Goal: Transaction & Acquisition: Obtain resource

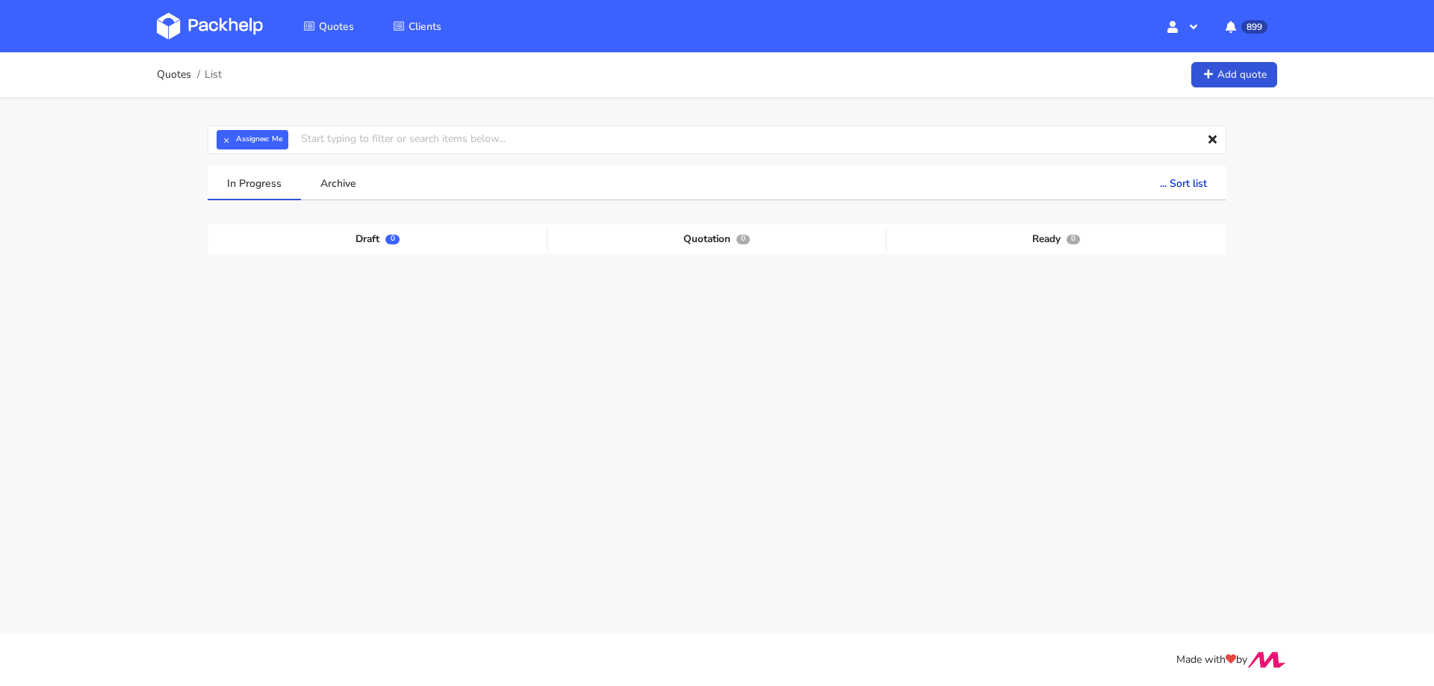
click at [1233, 56] on div "Quotes List Add quote" at bounding box center [717, 74] width 1195 height 45
click at [1232, 68] on link "Add quote" at bounding box center [1234, 75] width 86 height 26
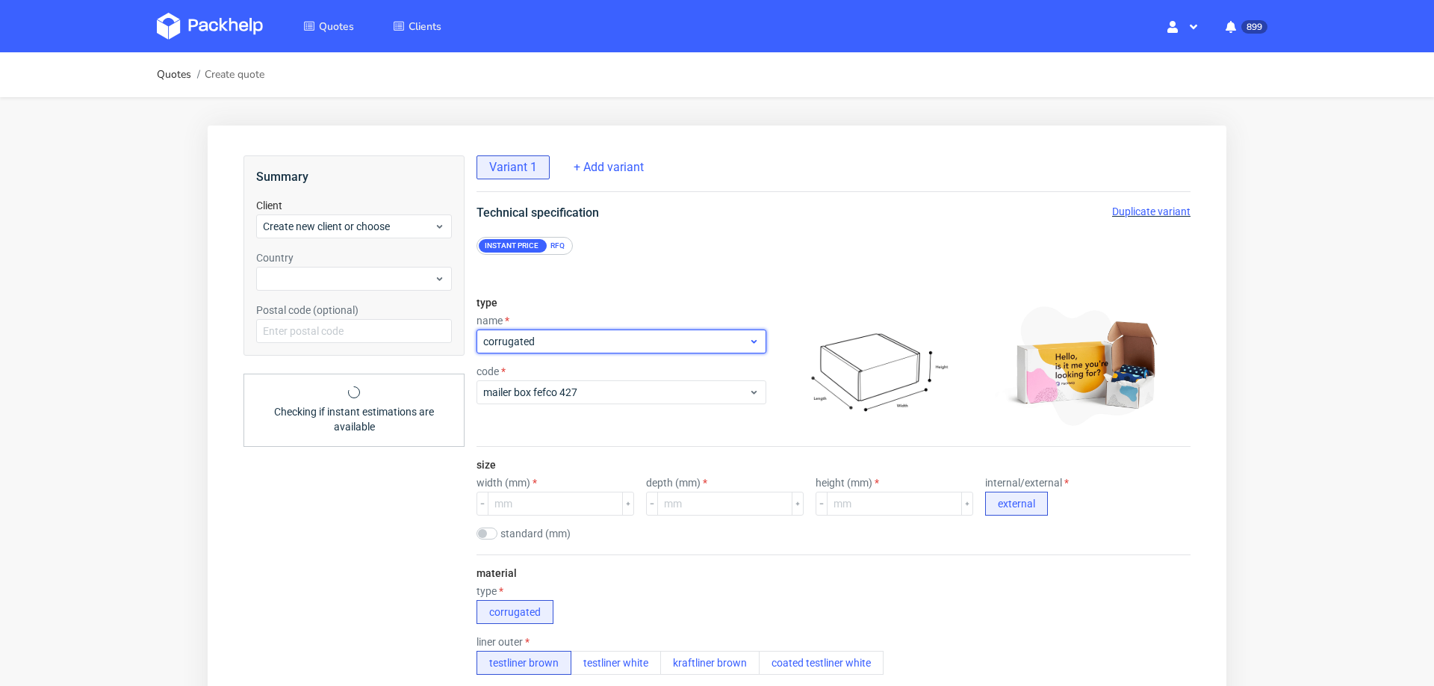
click at [583, 335] on span "corrugated" at bounding box center [615, 341] width 265 height 15
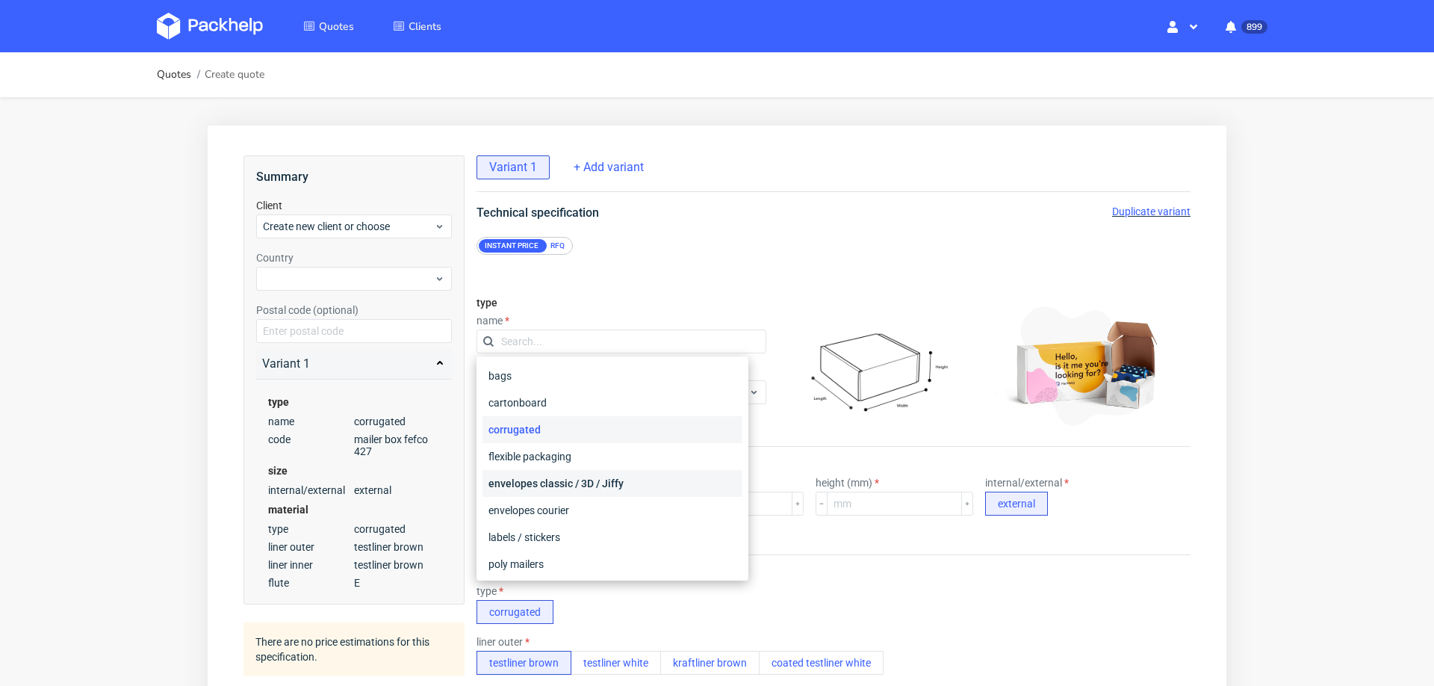
click at [567, 482] on div "envelopes classic / 3D / Jiffy" at bounding box center [612, 483] width 260 height 27
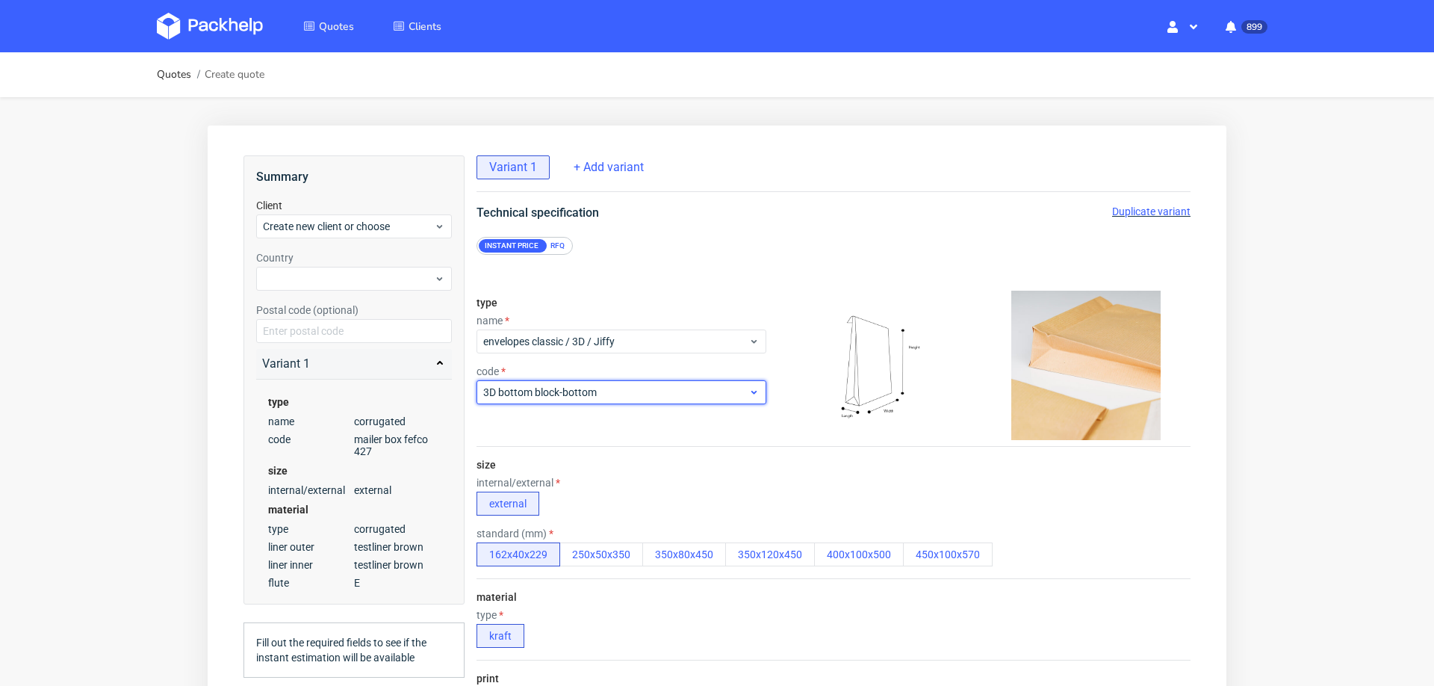
click at [592, 393] on span "3D bottom block-bottom" at bounding box center [615, 392] width 265 height 15
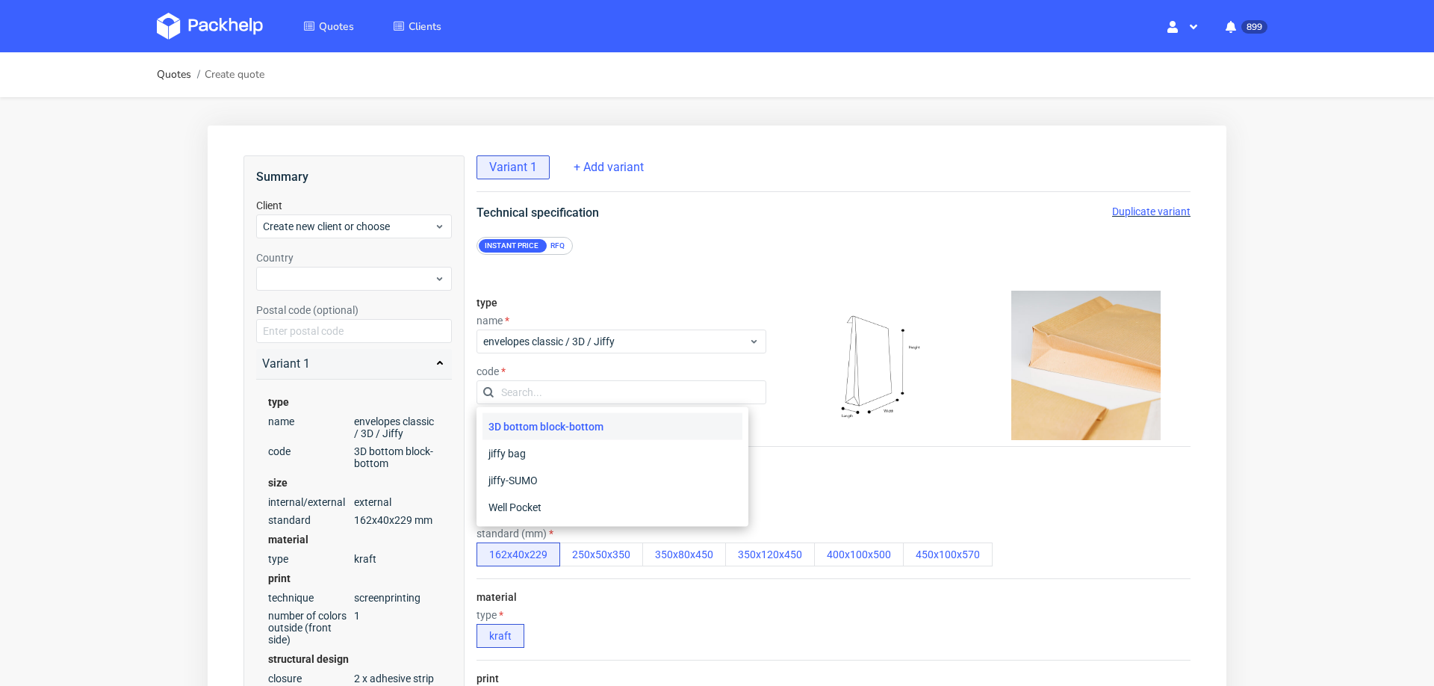
click at [704, 281] on form "type name envelopes classic / 3D / Jiffy code size internal/external external s…" at bounding box center [834, 643] width 774 height 777
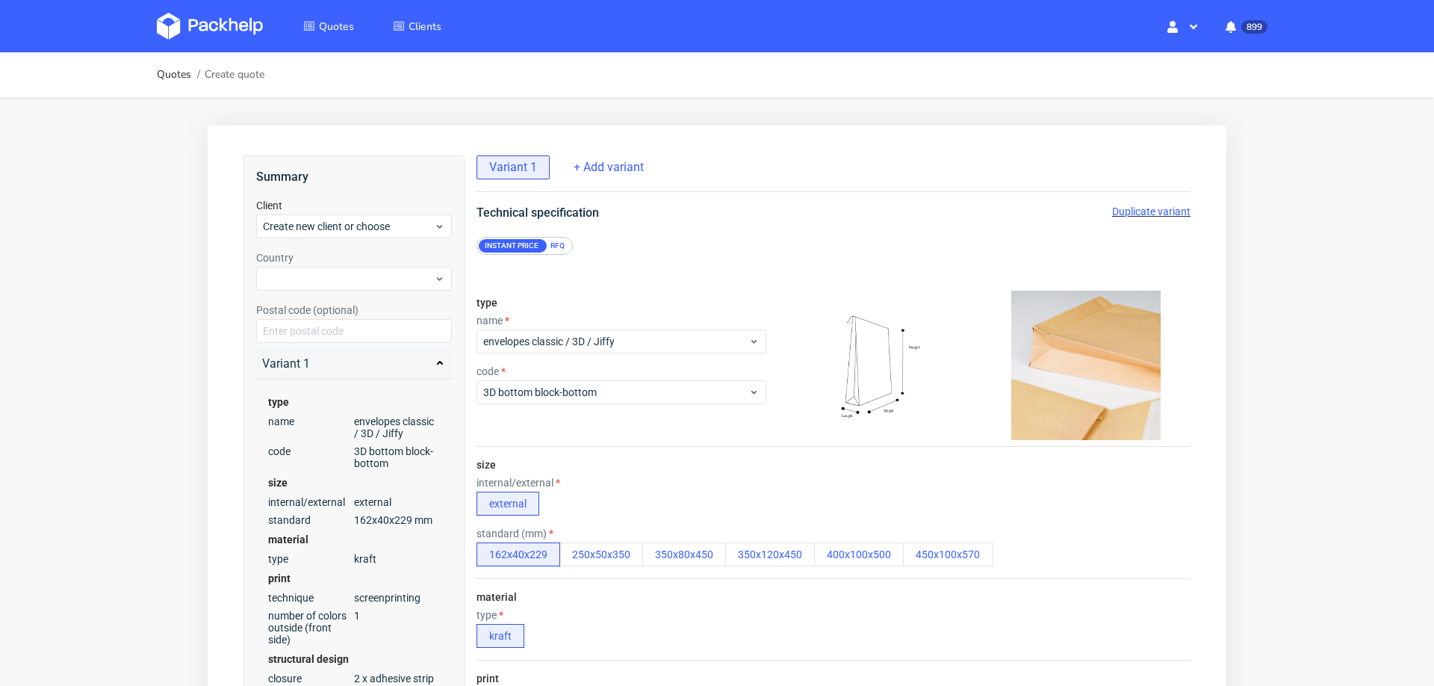
scroll to position [6, 0]
click at [584, 547] on button "250x50x350" at bounding box center [601, 554] width 84 height 24
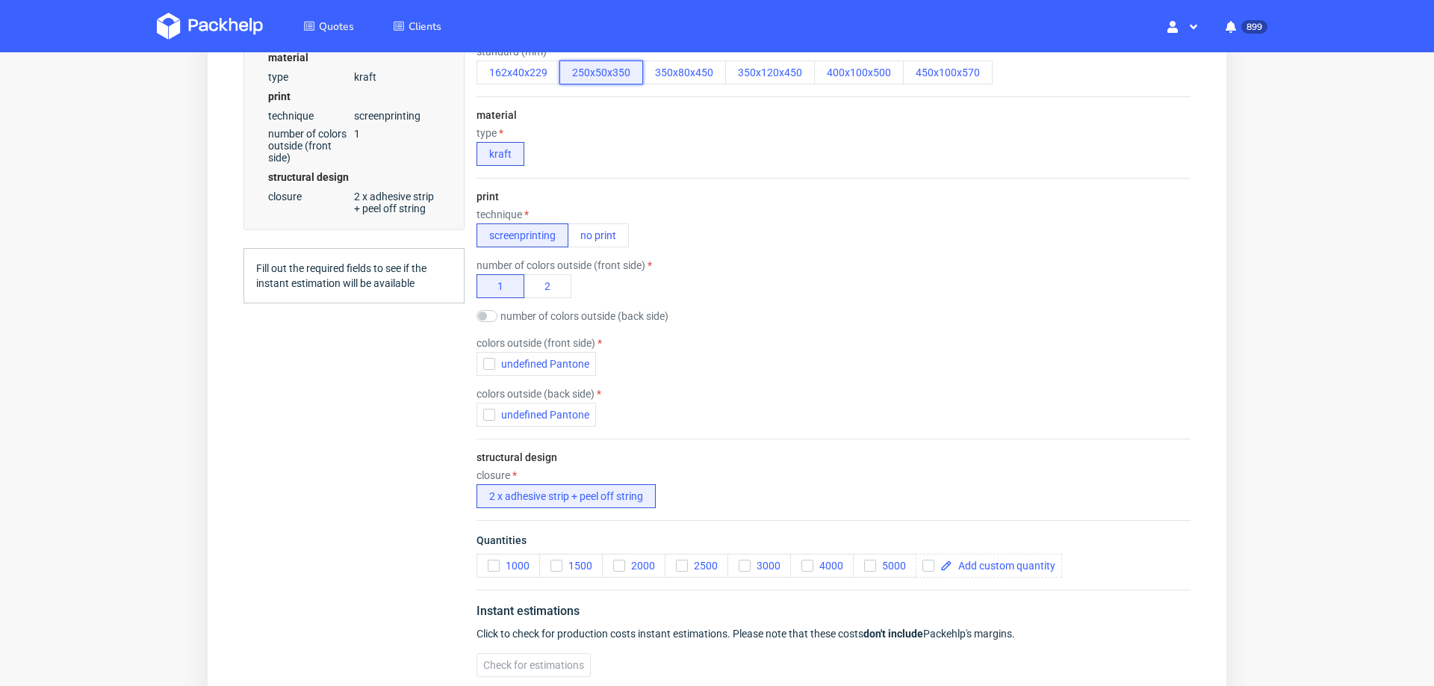
scroll to position [530, 0]
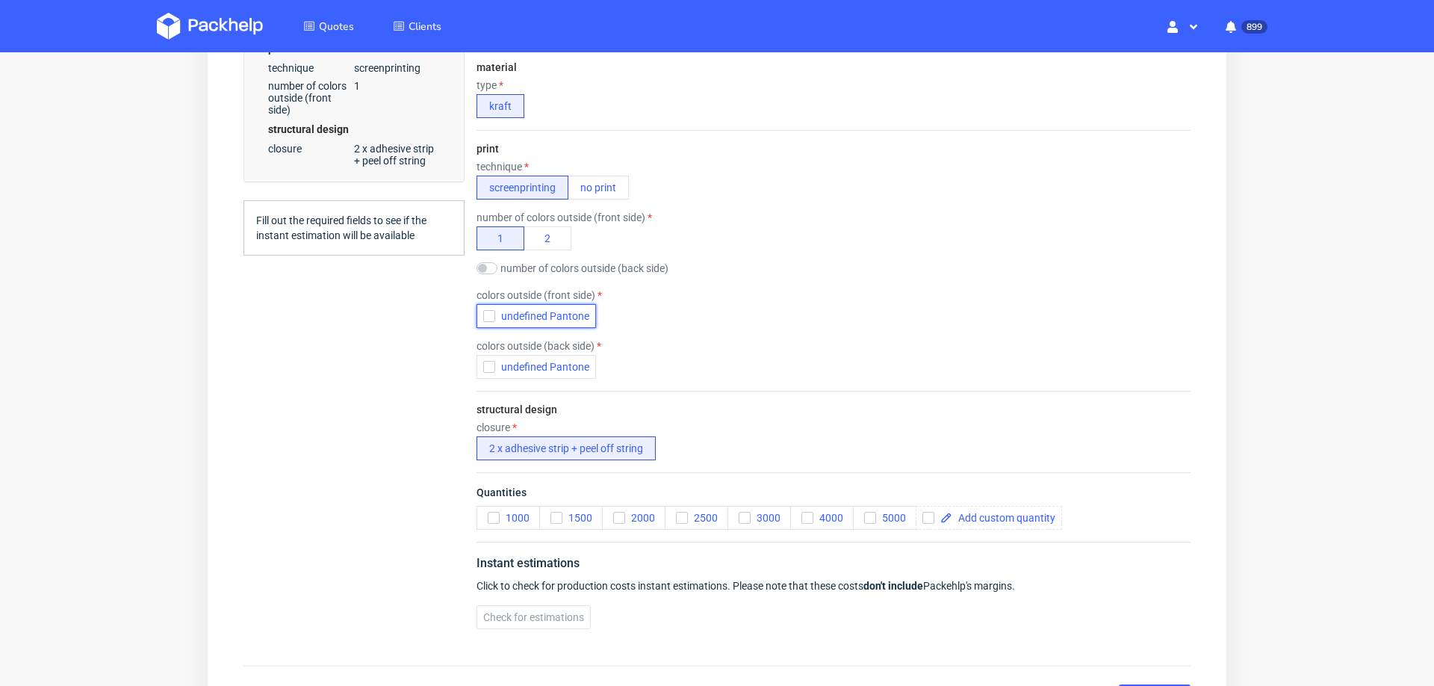
click at [487, 311] on icon "button" at bounding box center [489, 316] width 10 height 10
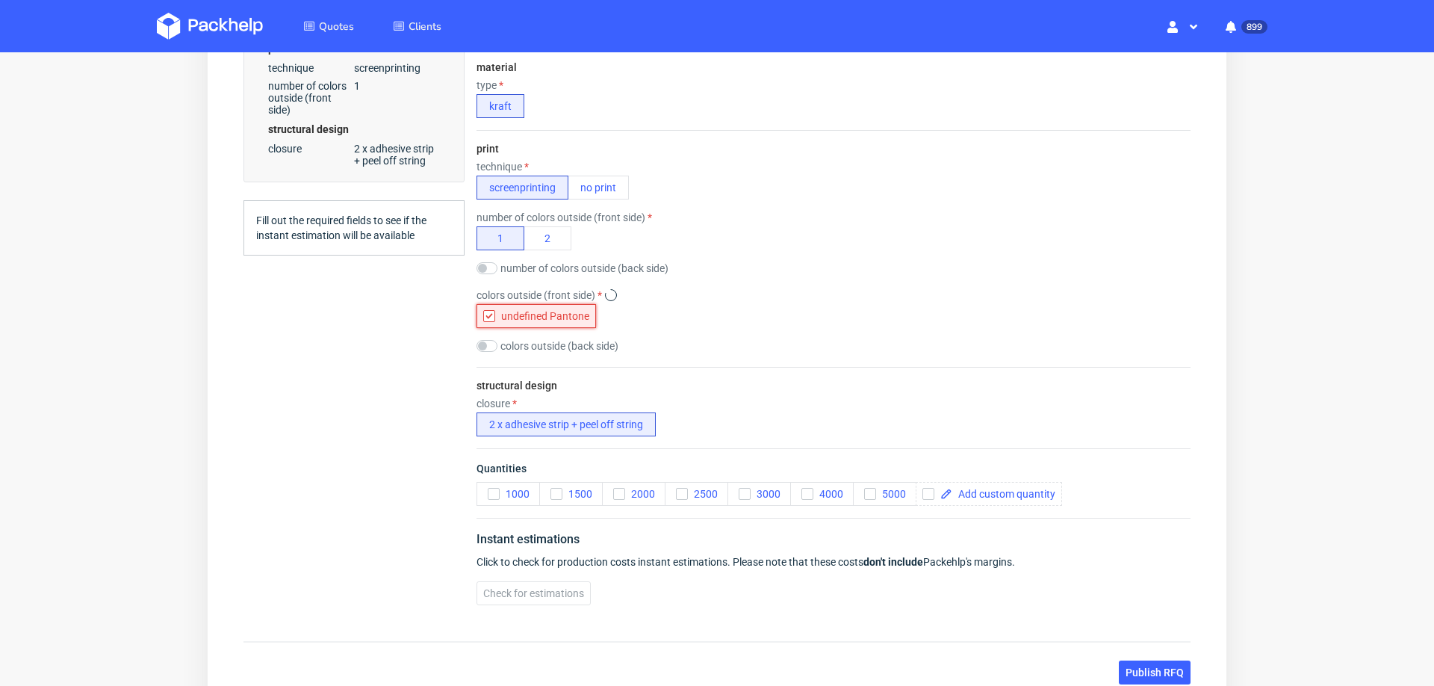
scroll to position [0, 0]
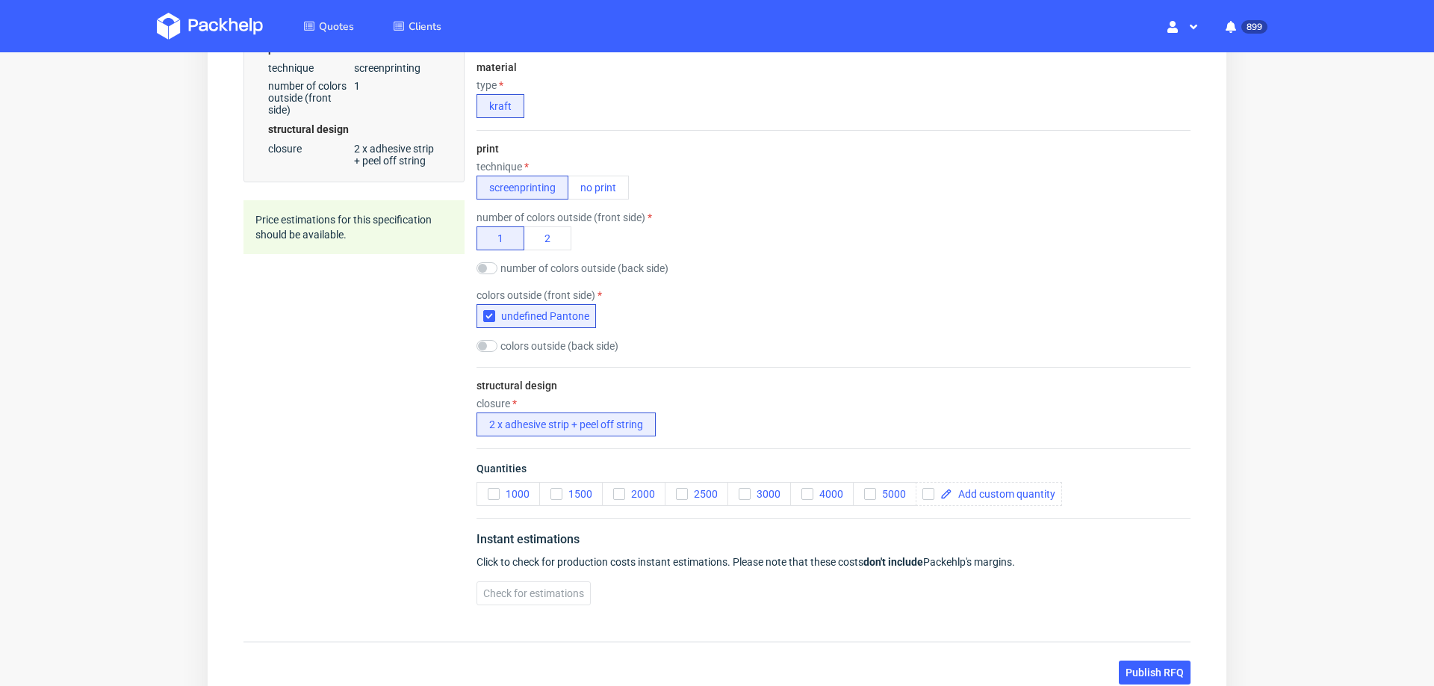
click at [489, 338] on div "print technique screenprinting no print number of colors outside (front side) 1…" at bounding box center [834, 248] width 714 height 237
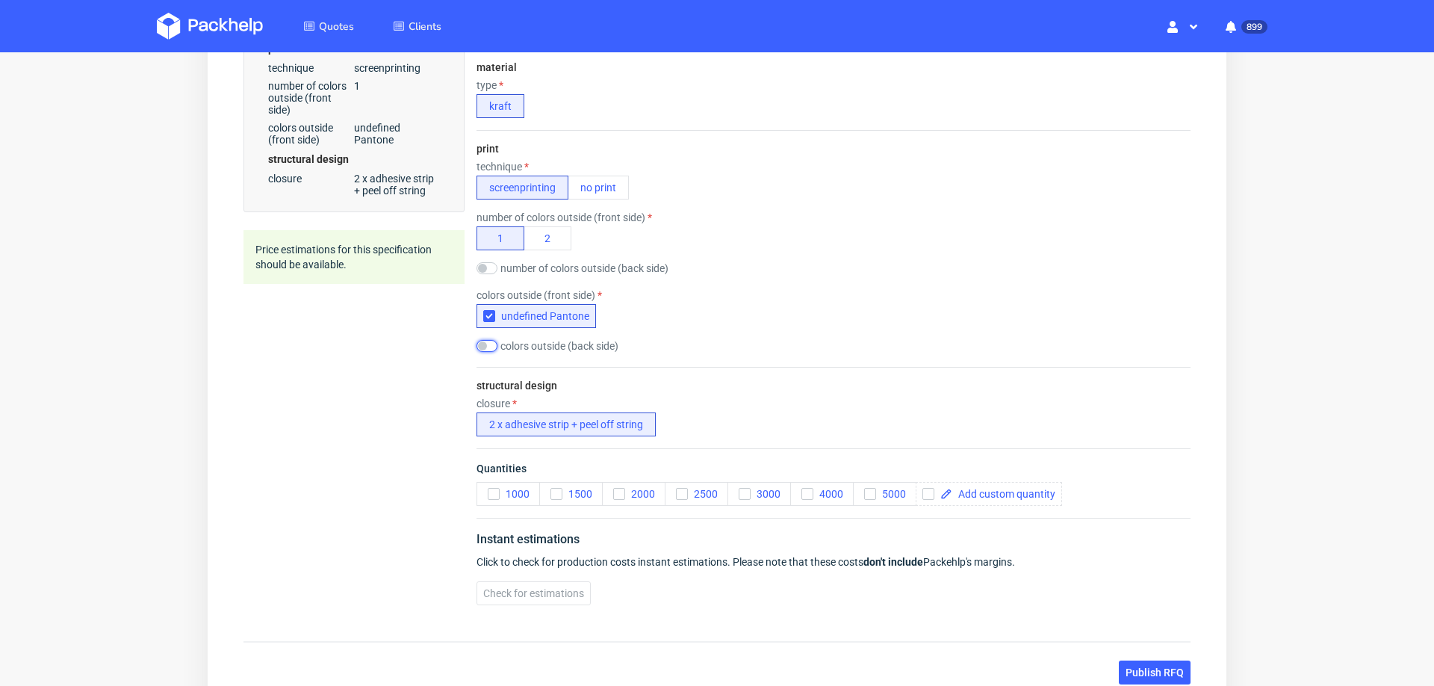
click at [489, 342] on input "checkbox" at bounding box center [487, 346] width 21 height 12
checkbox input "true"
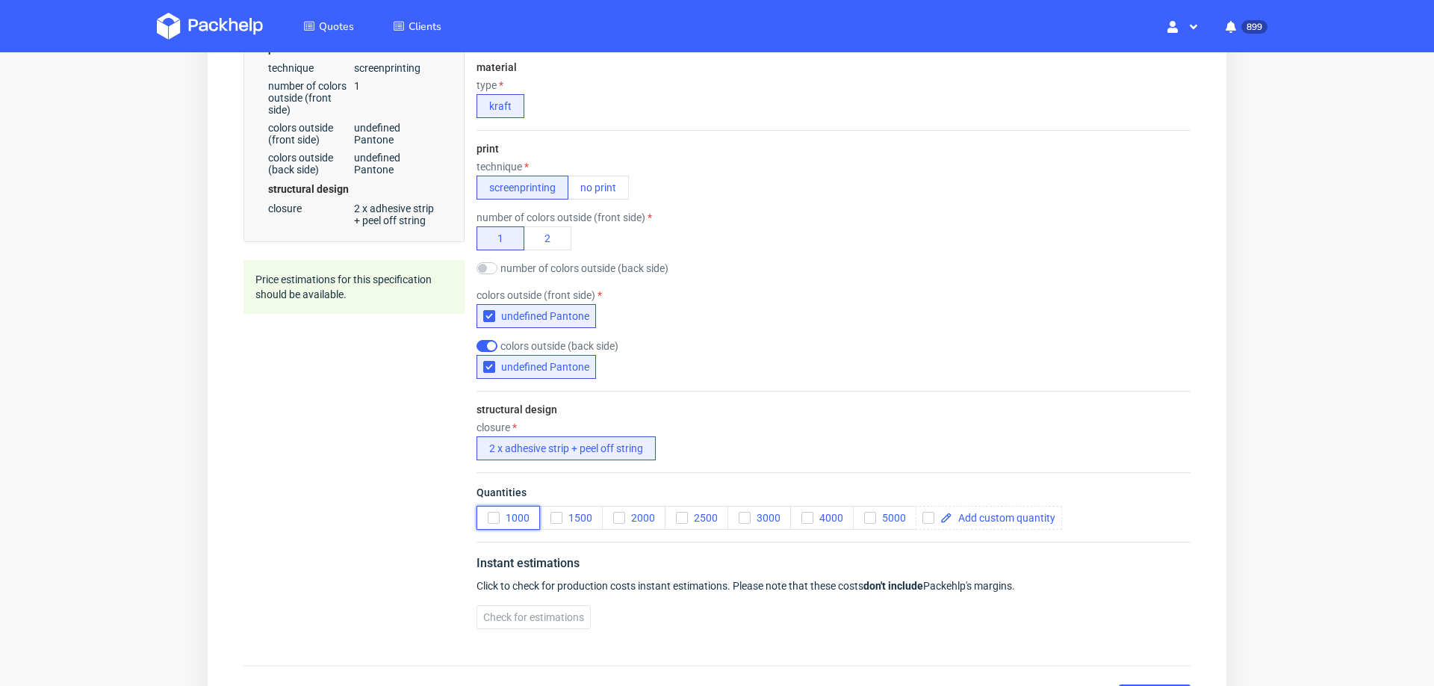
click at [490, 514] on icon "button" at bounding box center [493, 517] width 10 height 10
click at [752, 513] on span "3000" at bounding box center [766, 518] width 30 height 12
click at [866, 520] on icon "button" at bounding box center [870, 517] width 10 height 10
click at [519, 613] on span "Check for estimations" at bounding box center [533, 617] width 101 height 10
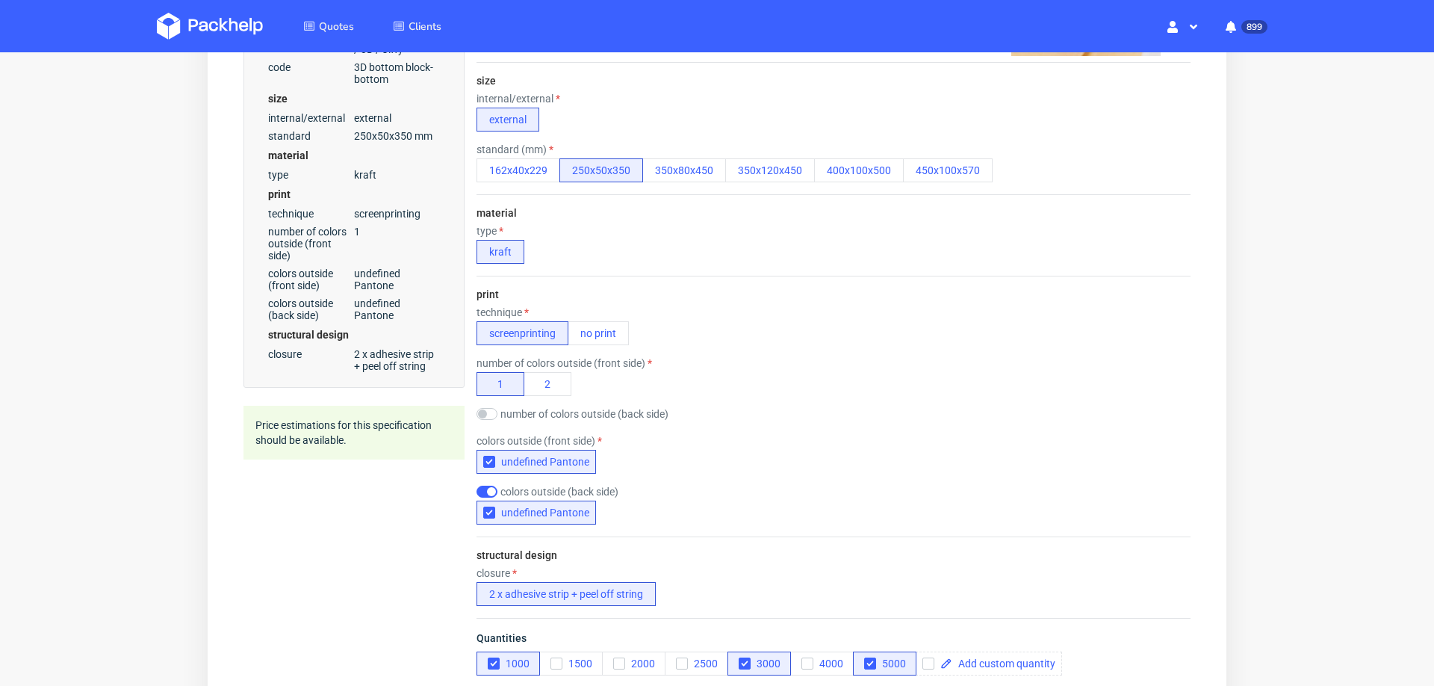
scroll to position [468, 0]
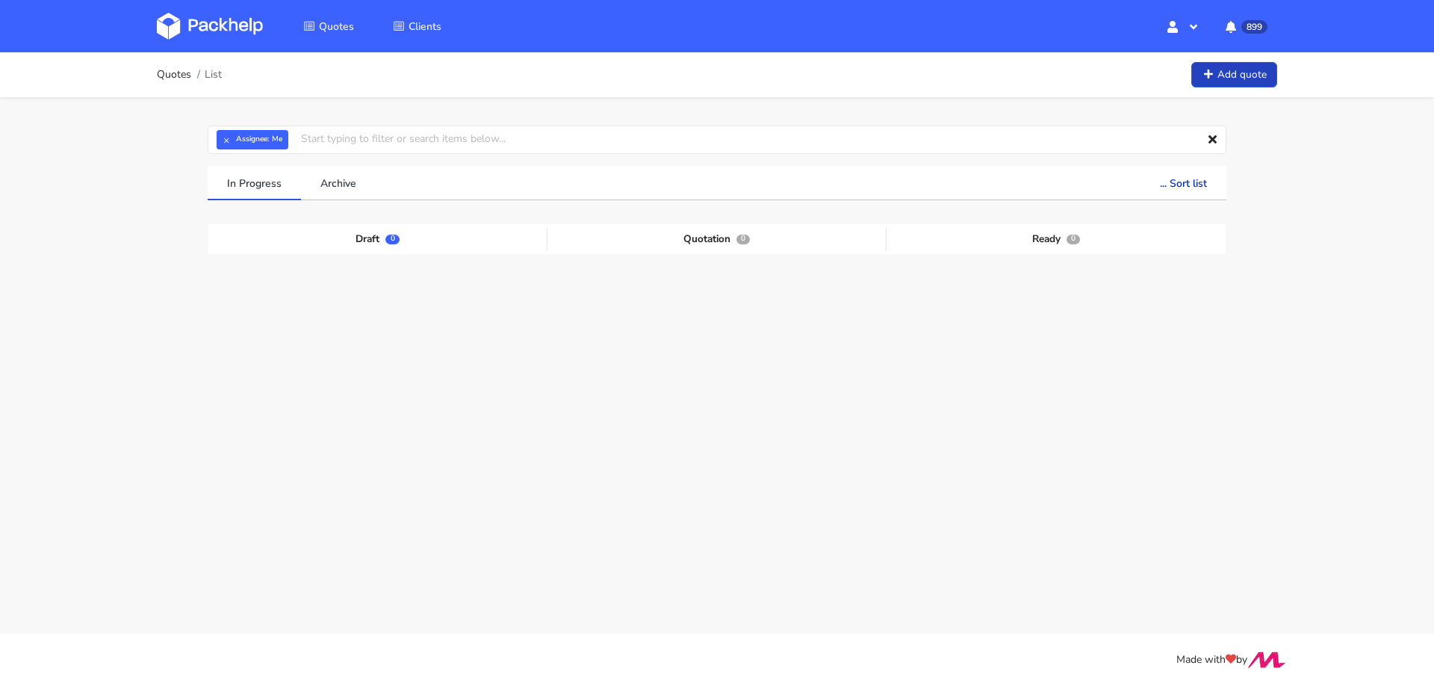
click at [1231, 66] on link "Add quote" at bounding box center [1234, 75] width 86 height 26
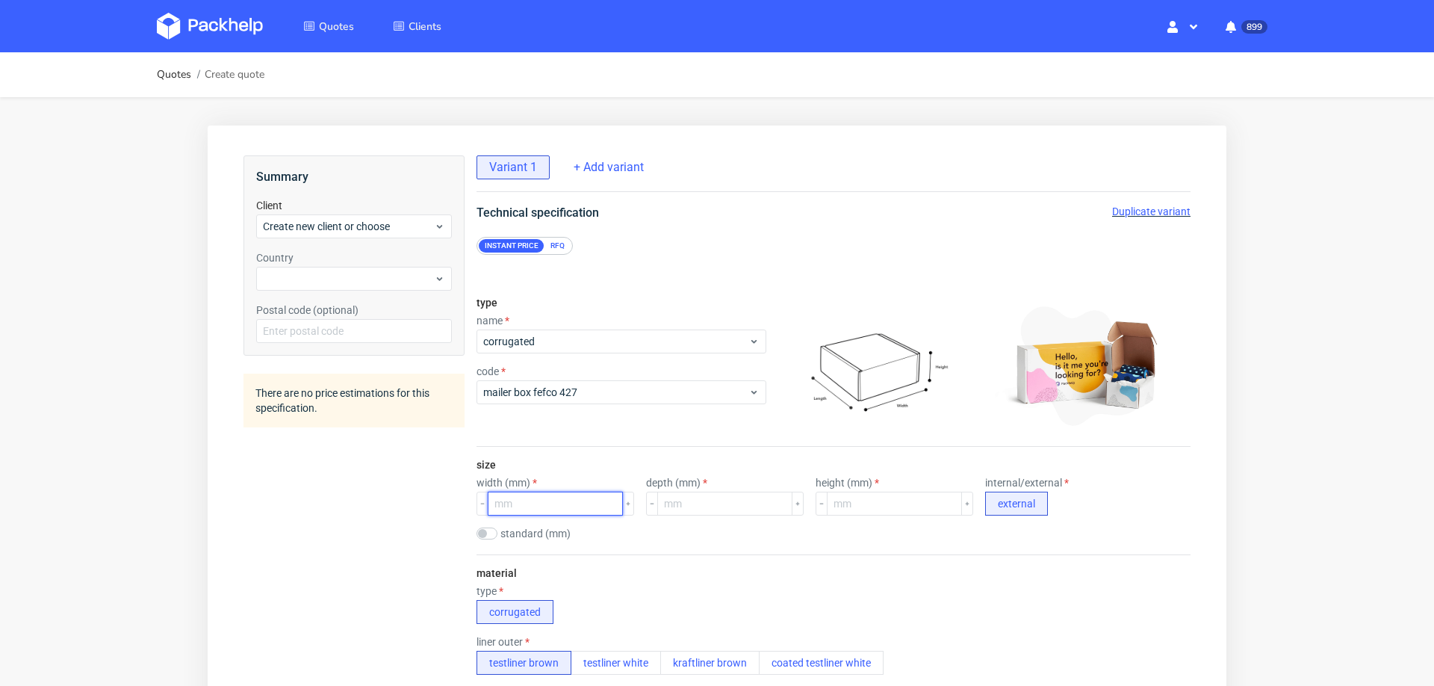
click at [539, 500] on input "number" at bounding box center [555, 503] width 135 height 24
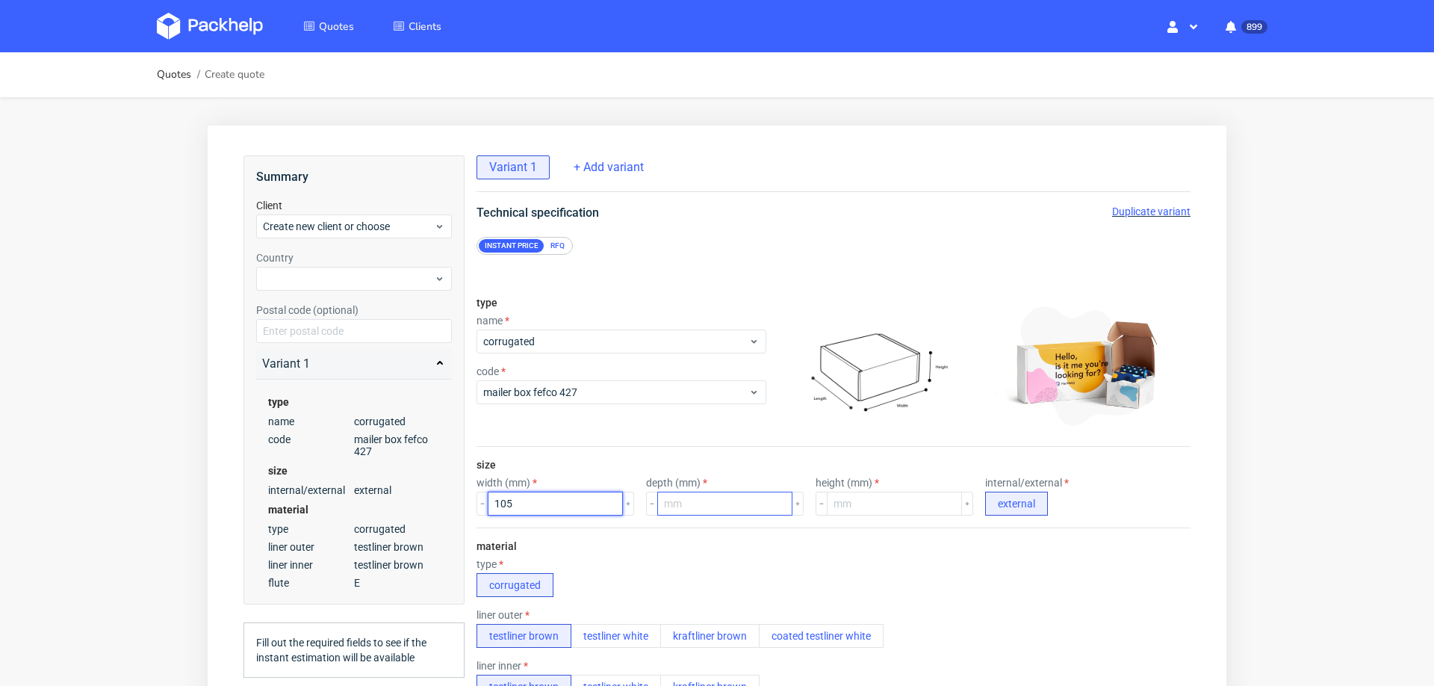
type input "105"
click at [666, 509] on input "number" at bounding box center [724, 503] width 135 height 24
type input "105"
click at [838, 502] on input "number" at bounding box center [894, 503] width 135 height 24
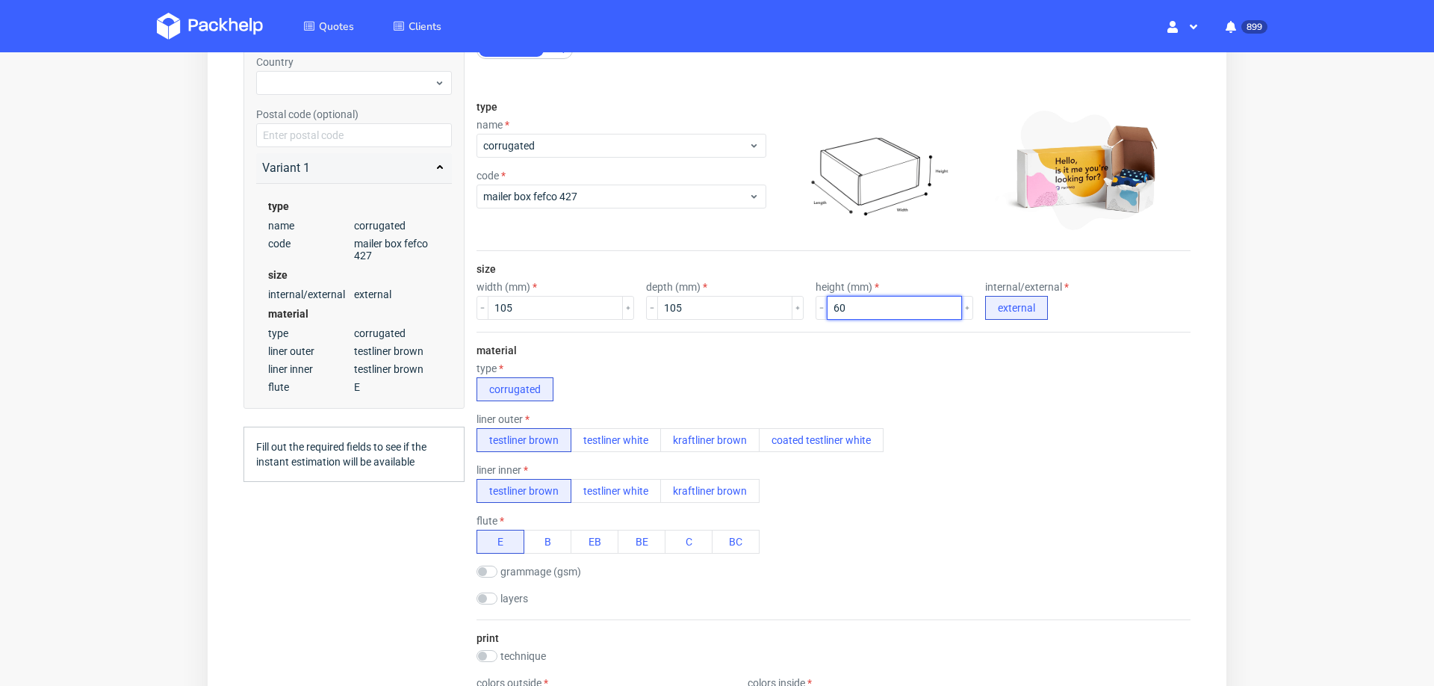
scroll to position [305, 0]
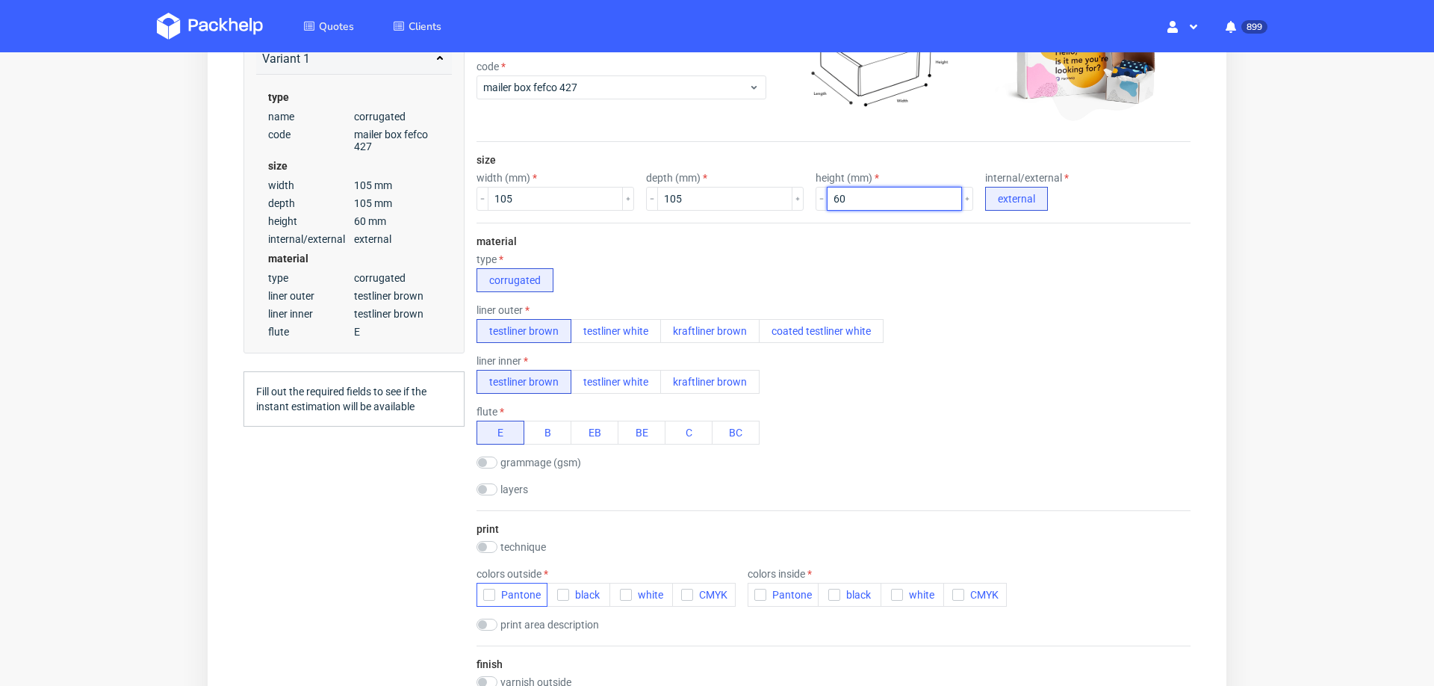
type input "60"
click at [492, 591] on icon "button" at bounding box center [489, 594] width 10 height 10
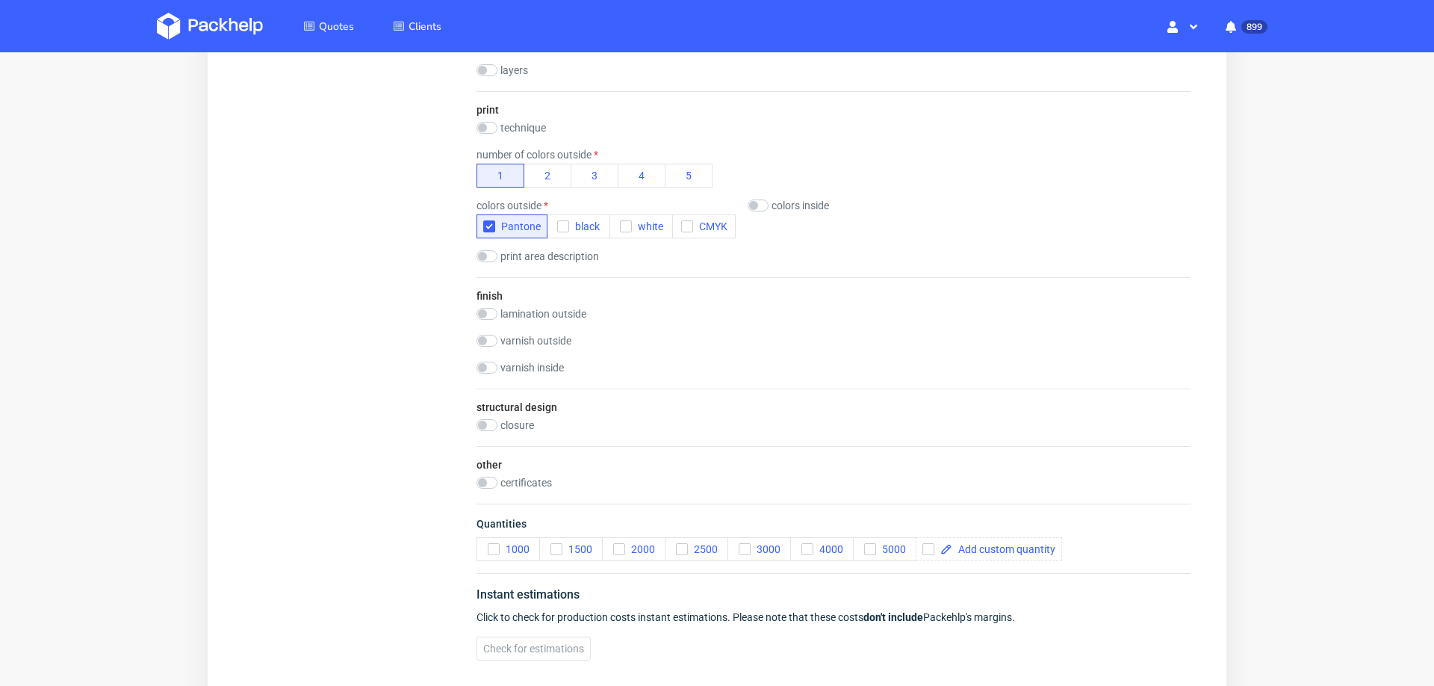
scroll to position [727, 0]
click at [1040, 541] on span at bounding box center [1003, 546] width 103 height 10
click at [1152, 523] on span "Quantities" at bounding box center [834, 523] width 714 height 21
checkbox input "true"
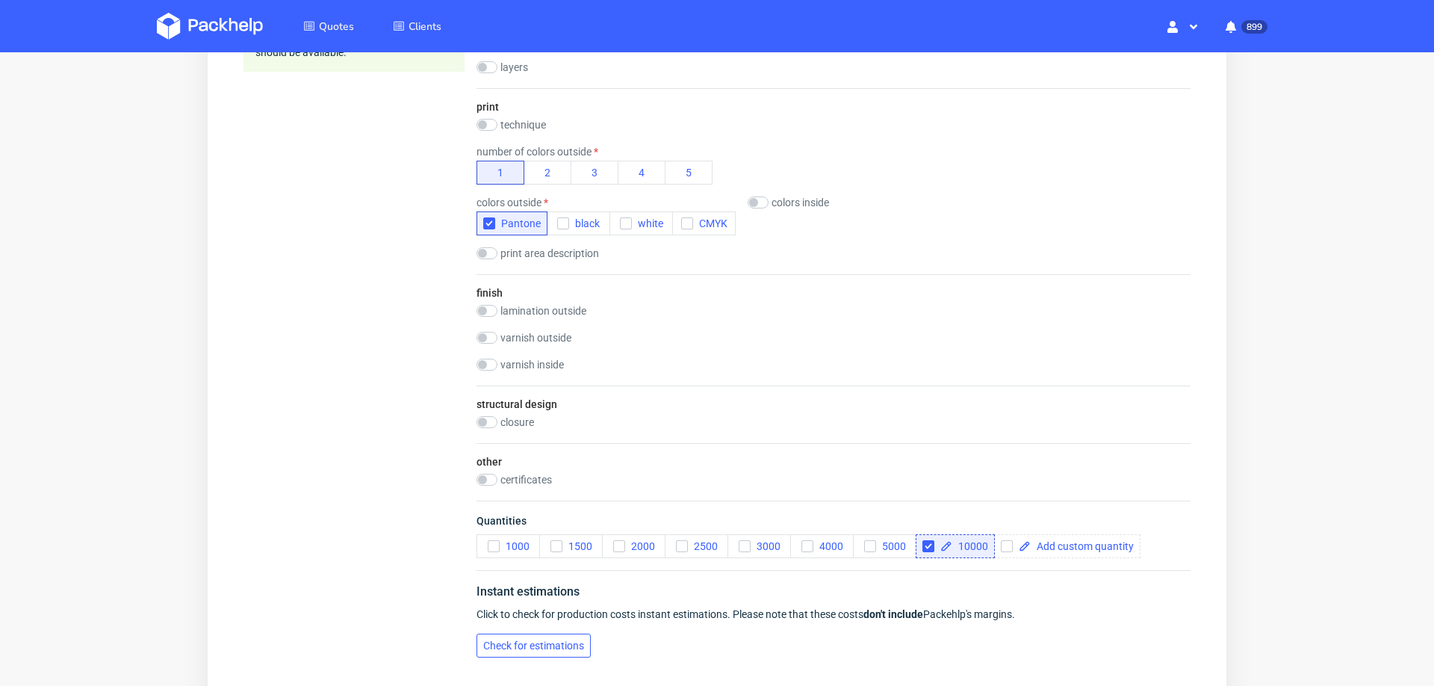
click at [542, 640] on span "Check for estimations" at bounding box center [533, 645] width 101 height 10
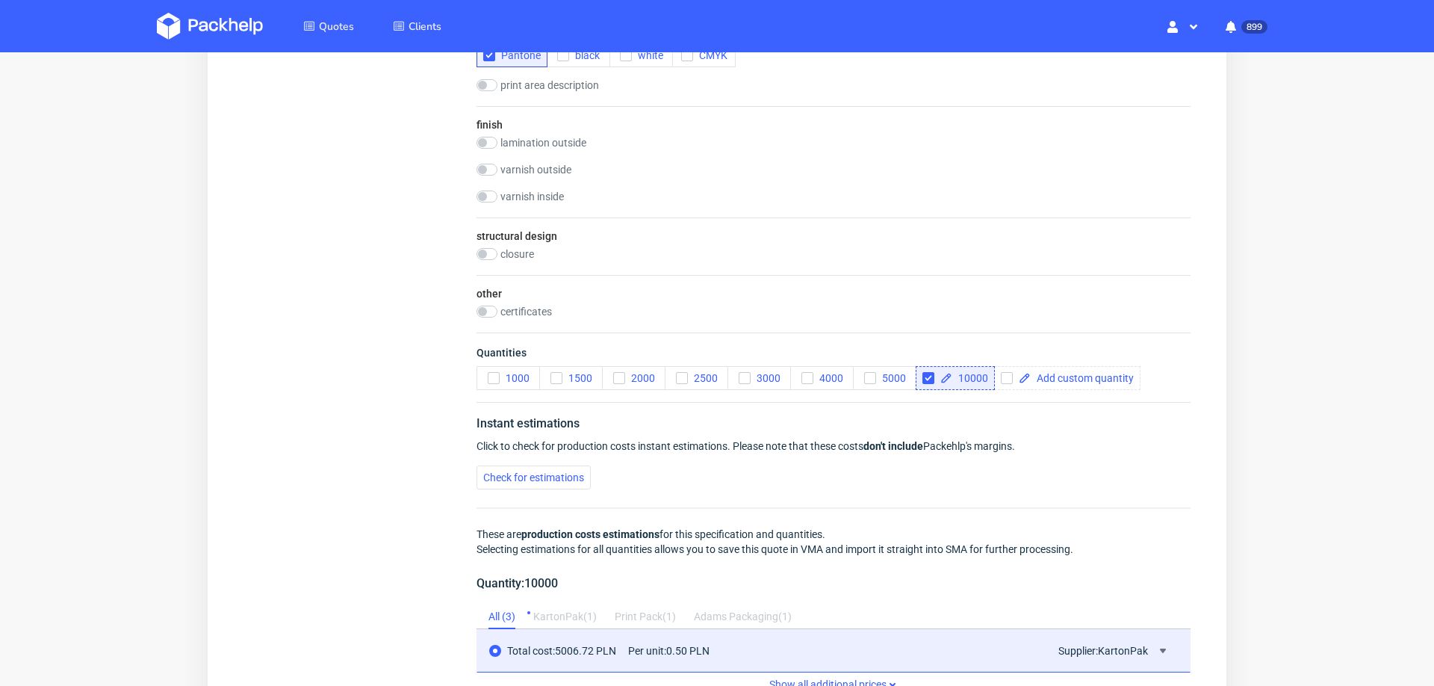
scroll to position [897, 0]
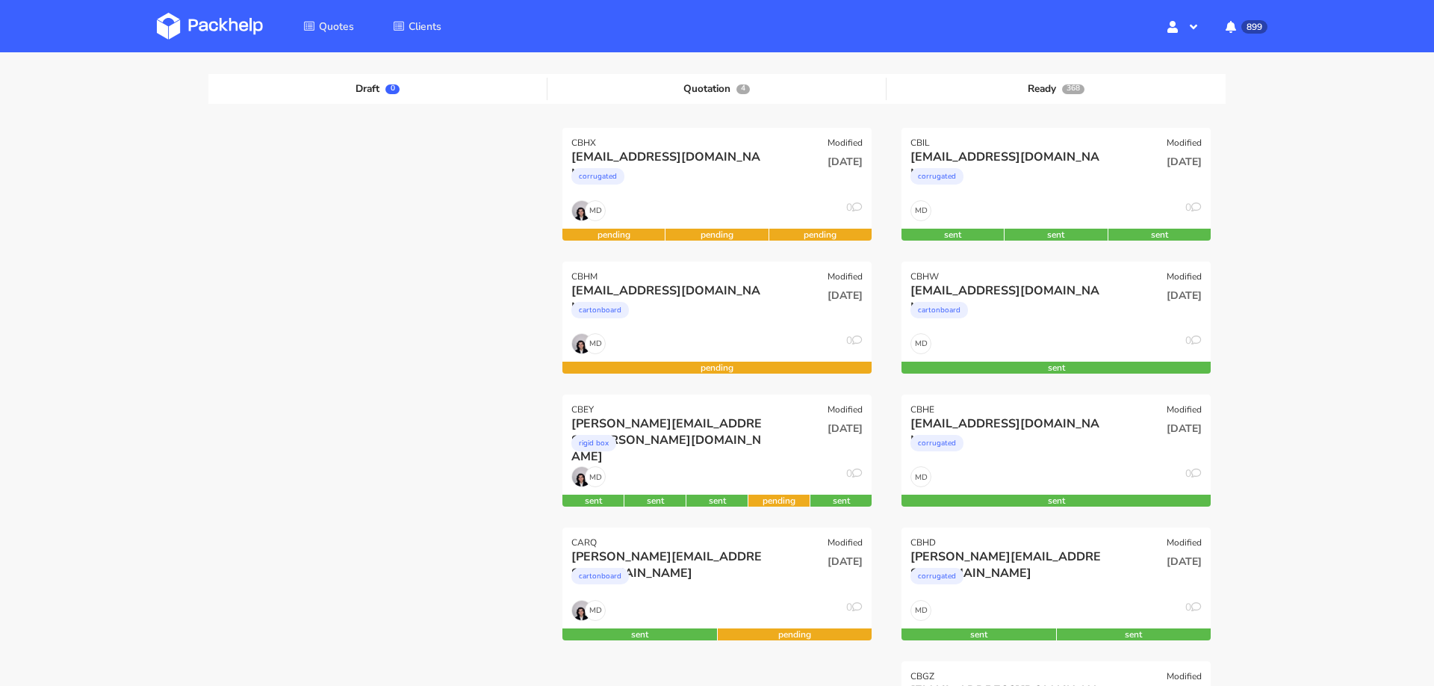
scroll to position [146, 0]
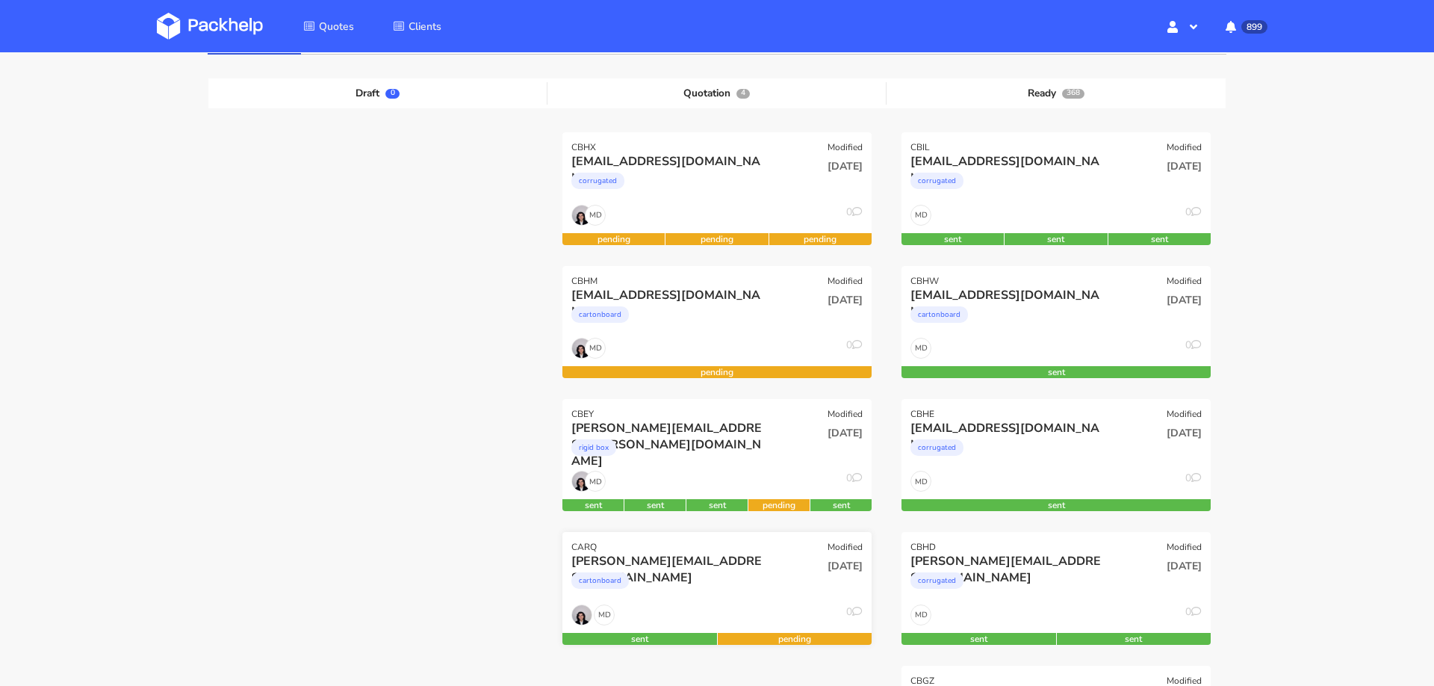
click at [704, 612] on div "MD 0" at bounding box center [716, 618] width 309 height 28
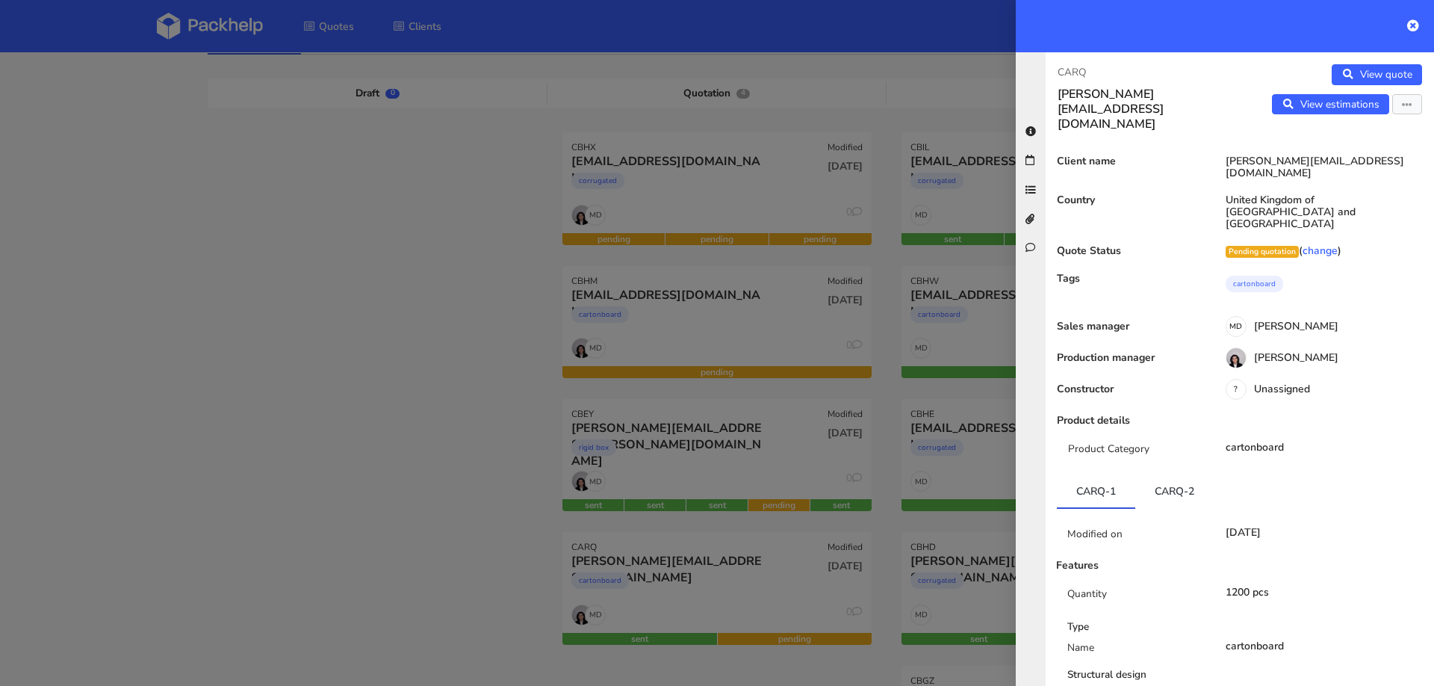
click at [1077, 69] on p "CARQ" at bounding box center [1143, 72] width 170 height 16
click at [1076, 69] on p "CARQ" at bounding box center [1143, 72] width 170 height 16
copy p "CARQ"
click at [356, 407] on div at bounding box center [717, 343] width 1434 height 686
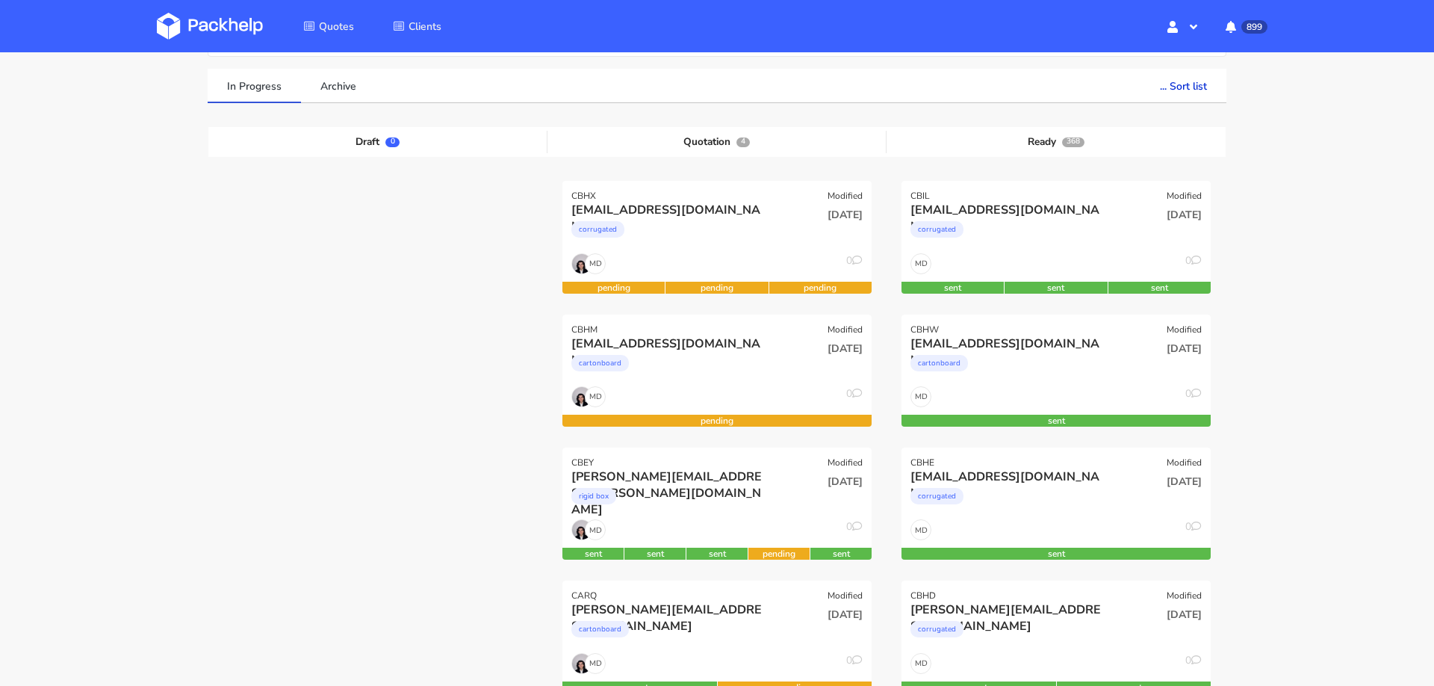
scroll to position [93, 0]
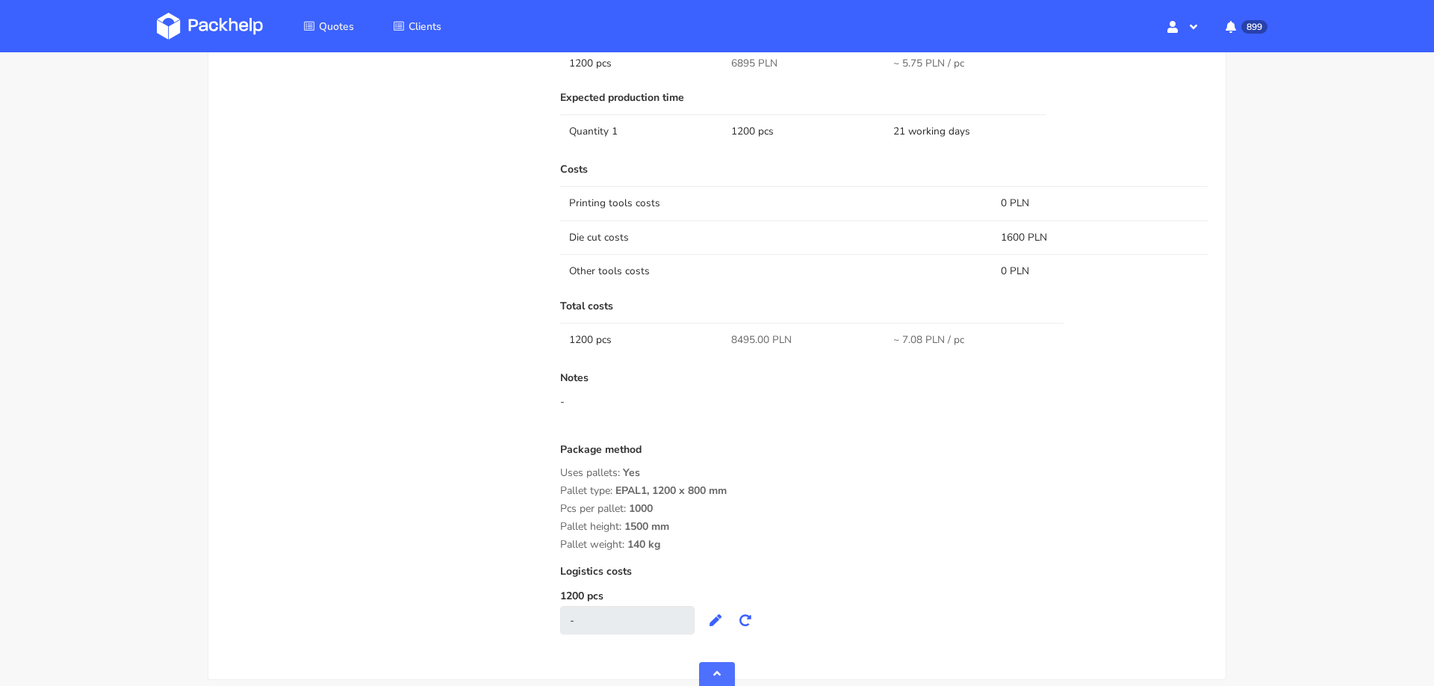
scroll to position [1212, 0]
